Goal: Task Accomplishment & Management: Manage account settings

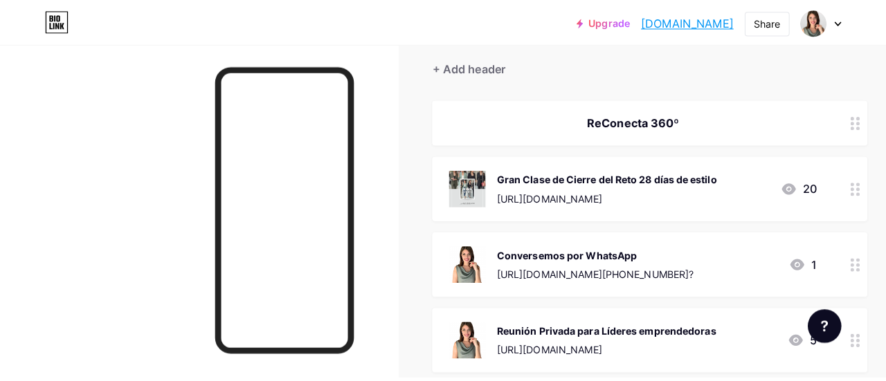
scroll to position [116, 0]
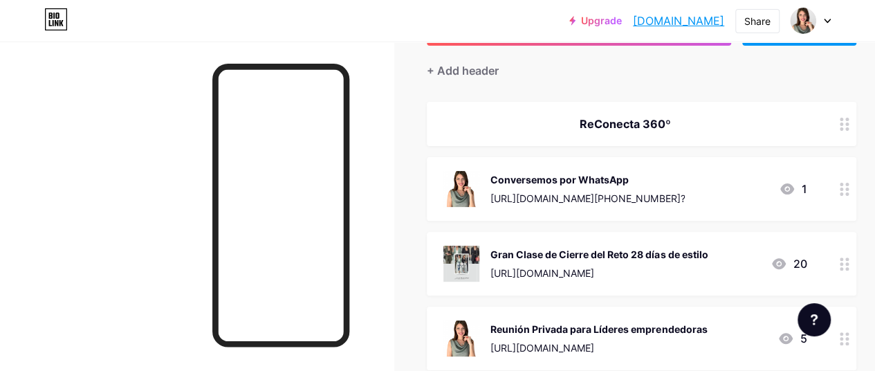
click at [850, 265] on icon at bounding box center [845, 263] width 10 height 13
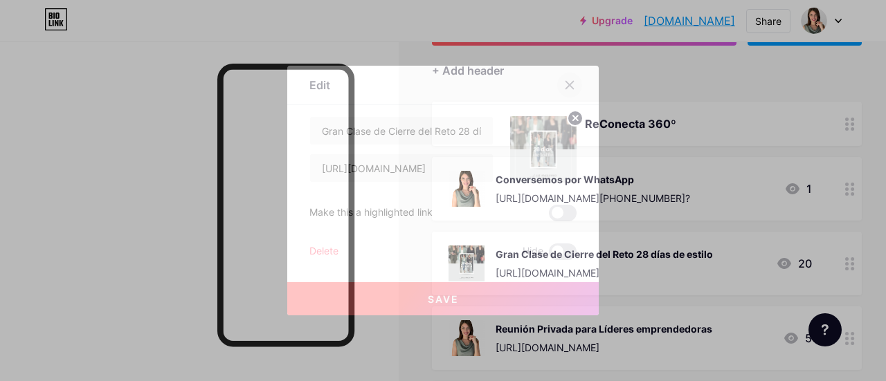
click at [573, 84] on icon at bounding box center [569, 85] width 11 height 11
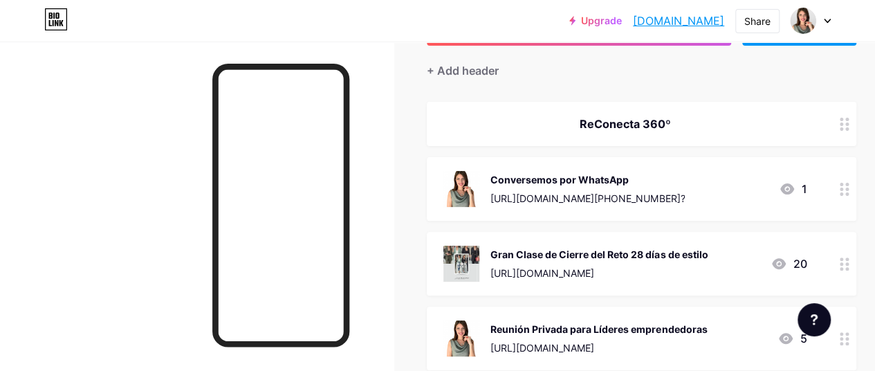
click at [850, 264] on icon at bounding box center [845, 263] width 10 height 13
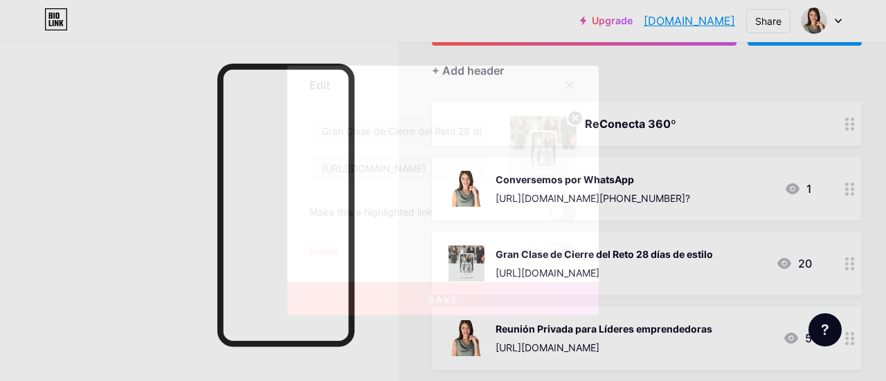
click at [726, 240] on div at bounding box center [443, 190] width 886 height 381
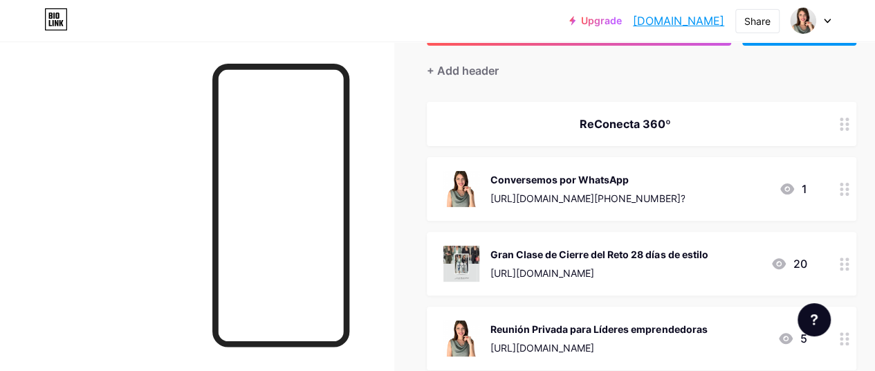
click at [785, 262] on icon at bounding box center [779, 263] width 17 height 17
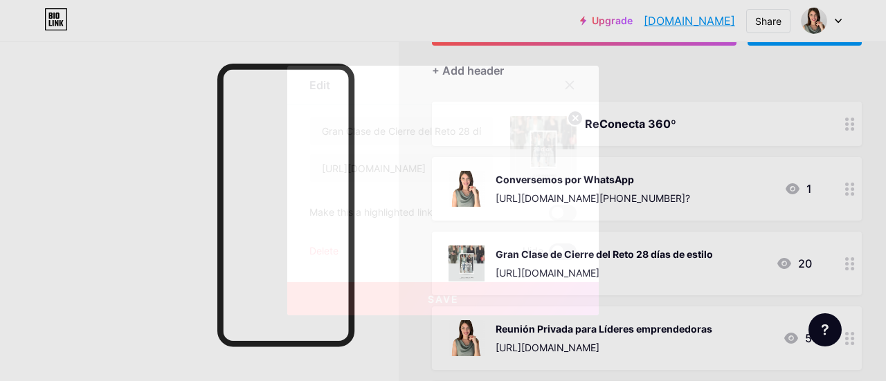
click at [559, 254] on span at bounding box center [563, 252] width 28 height 17
click at [549, 255] on input "checkbox" at bounding box center [549, 255] width 0 height 0
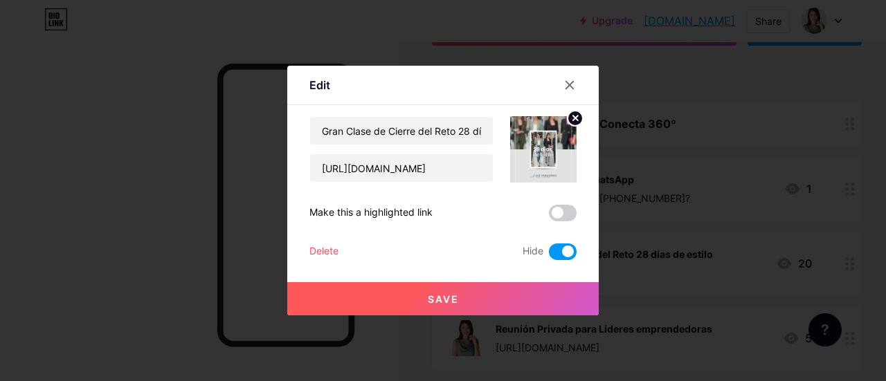
click at [469, 302] on button "Save" at bounding box center [442, 298] width 311 height 33
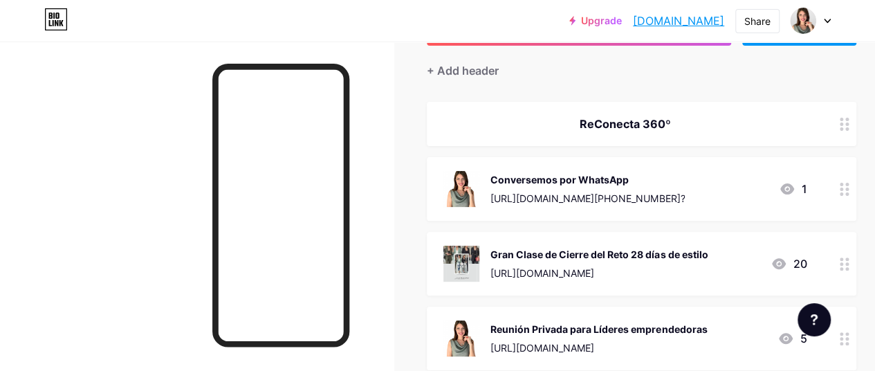
click at [847, 186] on icon at bounding box center [845, 189] width 10 height 13
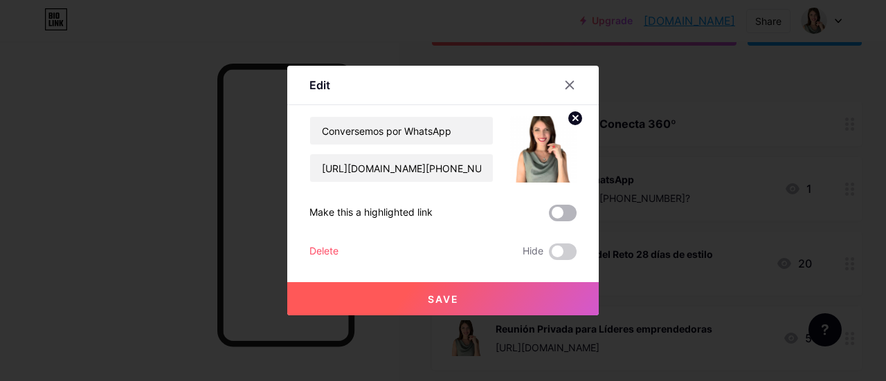
click at [561, 214] on span at bounding box center [563, 213] width 28 height 17
click at [549, 217] on input "checkbox" at bounding box center [549, 217] width 0 height 0
click at [459, 134] on input "Conversemos por WhatsApp" at bounding box center [401, 131] width 183 height 28
drag, startPoint x: 459, startPoint y: 134, endPoint x: 309, endPoint y: 138, distance: 150.9
click at [309, 138] on div "Edit Content YouTube Play YouTube video without leaving your page. ADD Vimeo Pl…" at bounding box center [442, 191] width 311 height 250
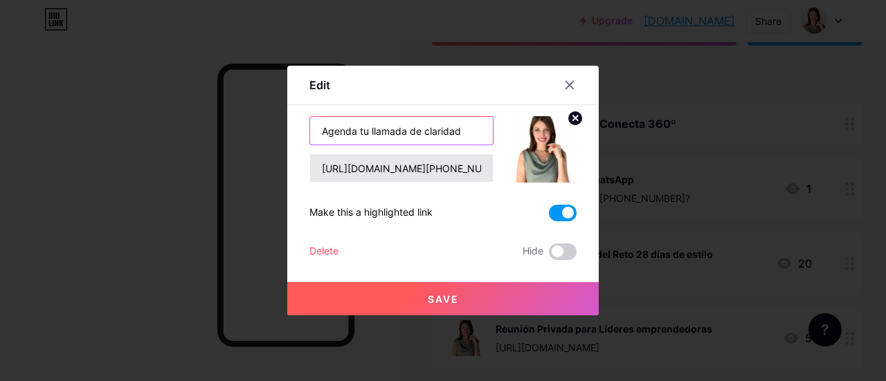
type input "Agenda tu llamada de claridad"
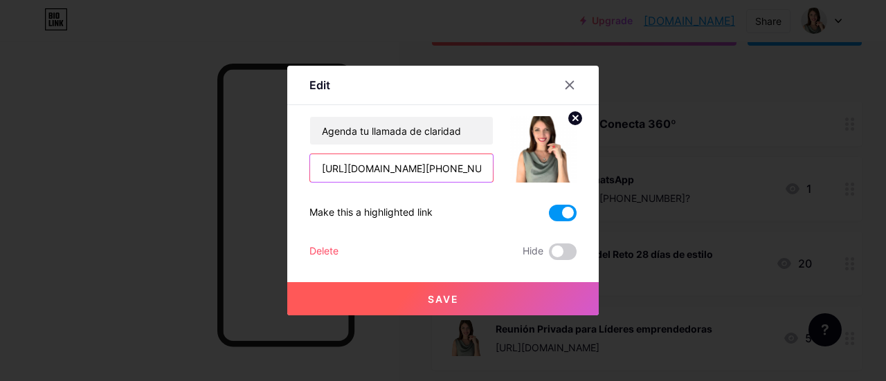
click at [318, 165] on input "[URL][DOMAIN_NAME][PHONE_NUMBER]?" at bounding box center [401, 168] width 183 height 28
paste input "[URL][DOMAIN_NAME][PERSON_NAME]"
type input "[URL][DOMAIN_NAME][PERSON_NAME]"
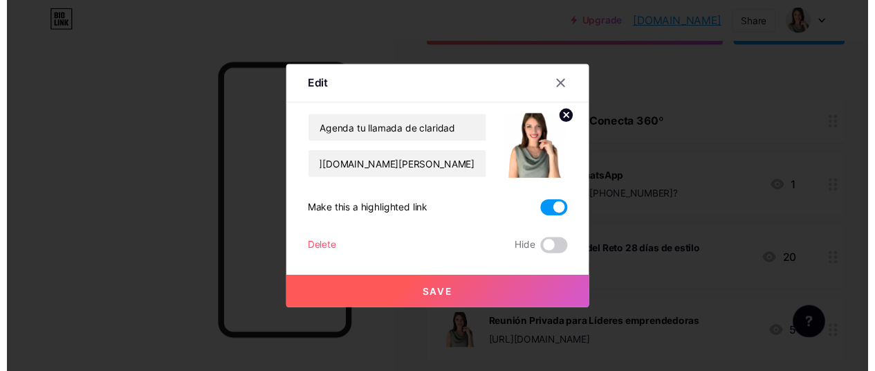
scroll to position [0, 0]
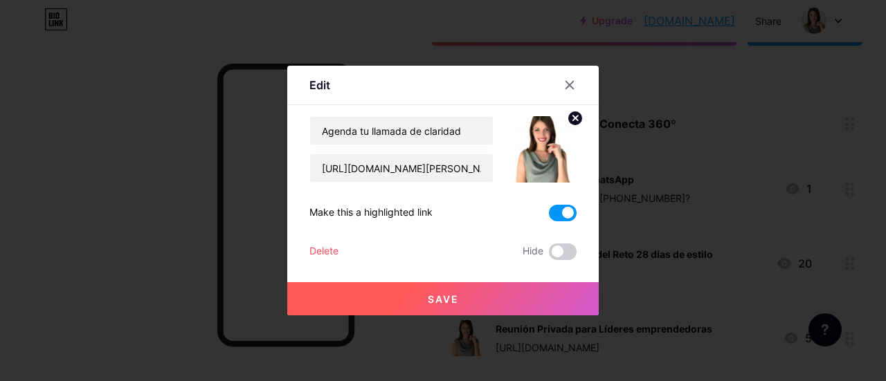
click at [433, 293] on span "Save" at bounding box center [443, 299] width 31 height 12
